Goal: Information Seeking & Learning: Learn about a topic

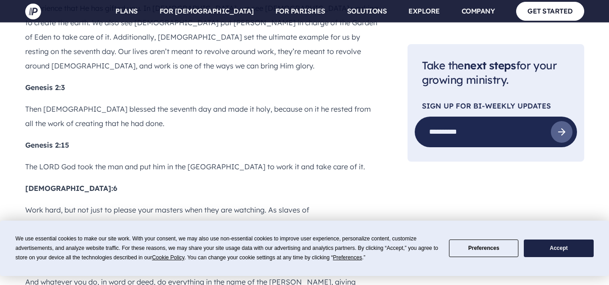
scroll to position [992, 0]
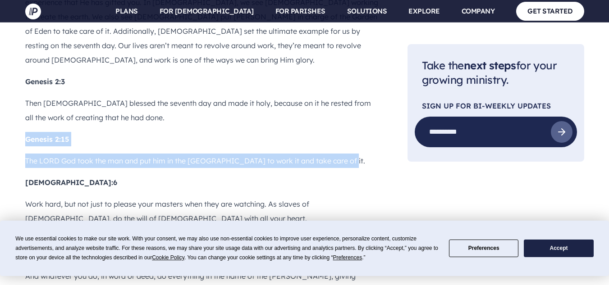
drag, startPoint x: 298, startPoint y: 99, endPoint x: 13, endPoint y: 80, distance: 286.5
copy div "Genesis 2:15 The [DEMOGRAPHIC_DATA] took the man and put him in the [GEOGRAPHIC…"
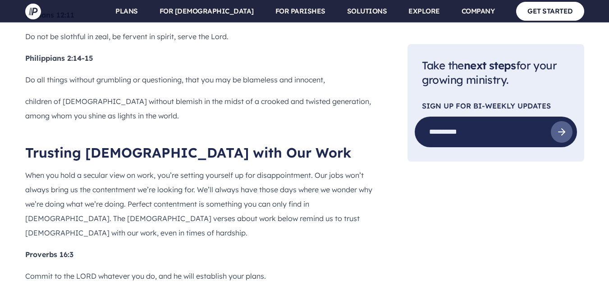
scroll to position [2209, 0]
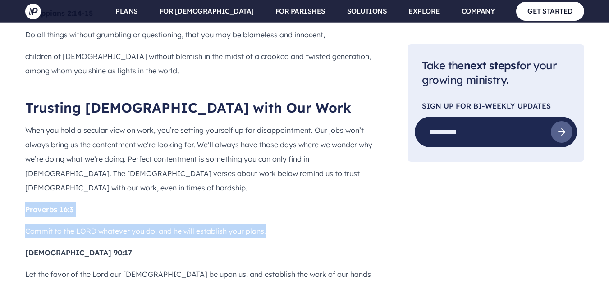
drag, startPoint x: 281, startPoint y: 105, endPoint x: 25, endPoint y: 81, distance: 256.7
click at [25, 81] on div "So what does [DEMOGRAPHIC_DATA] say about work? In this post, we gathered 30 [D…" at bounding box center [201, 10] width 353 height 2900
copy div "Proverbs 16:3 Commit to the LORD whatever you do, and he will establish your pl…"
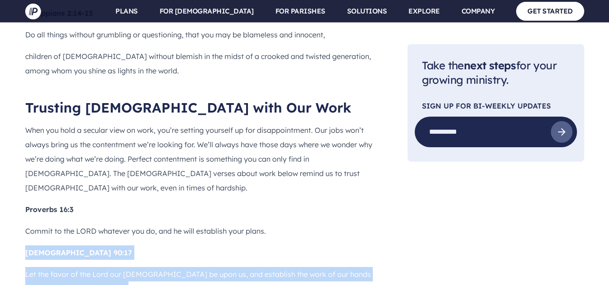
drag, startPoint x: 147, startPoint y: 164, endPoint x: 23, endPoint y: 119, distance: 130.8
click at [23, 119] on div "So what does [DEMOGRAPHIC_DATA] say about work? In this post, we gathered 30 [D…" at bounding box center [202, 18] width 368 height 2916
copy div "[DEMOGRAPHIC_DATA] 90:17 Let the favor of the Lord our [DEMOGRAPHIC_DATA] be up…"
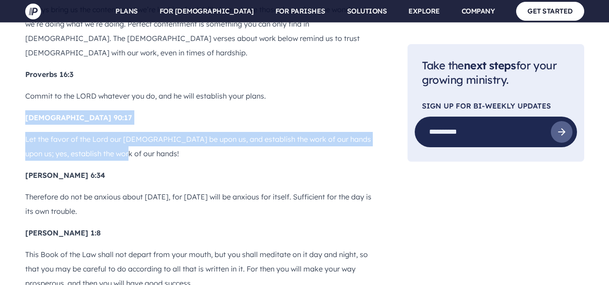
scroll to position [2389, 0]
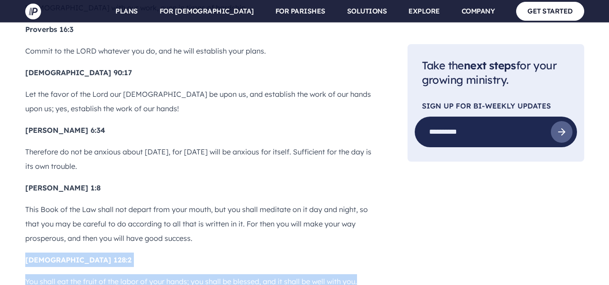
drag, startPoint x: 364, startPoint y: 157, endPoint x: 21, endPoint y: 133, distance: 343.5
copy div "[DEMOGRAPHIC_DATA] 128:2 You shall eat the fruit of the labor of your hands; yo…"
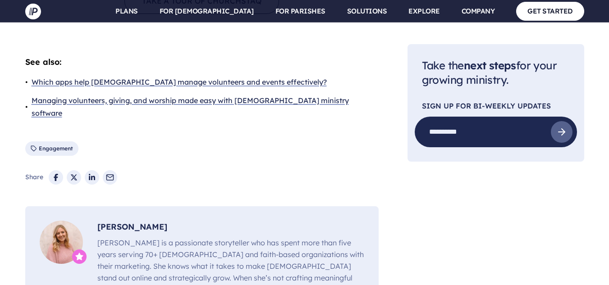
scroll to position [3652, 0]
